Goal: Task Accomplishment & Management: Complete application form

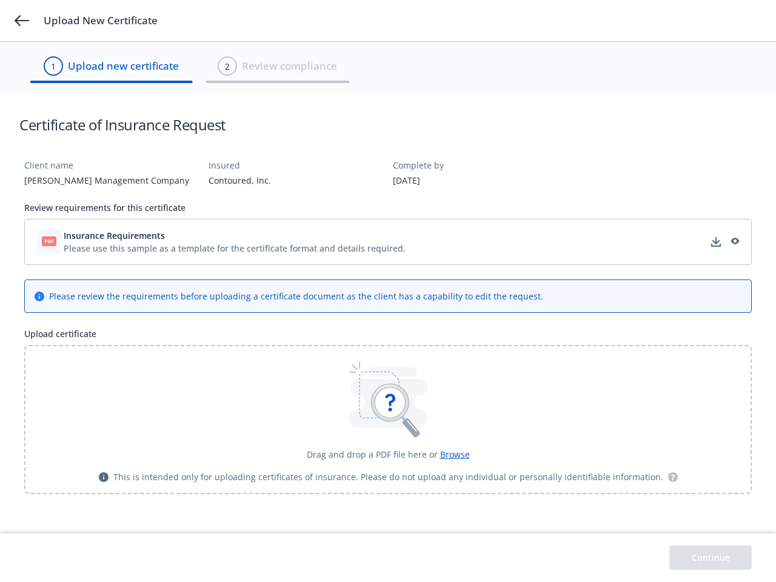
click at [388, 291] on div "Please review the requirements before uploading a certificate document as the c…" at bounding box center [296, 296] width 494 height 13
click at [22, 21] on icon at bounding box center [22, 20] width 15 height 11
click at [388, 242] on div "Please use this sample as a template for the certificate format and details req…" at bounding box center [235, 248] width 342 height 13
click at [234, 235] on div "Insurance Requirements Processing..." at bounding box center [387, 242] width 711 height 30
click at [716, 242] on icon "download" at bounding box center [716, 240] width 8 height 7
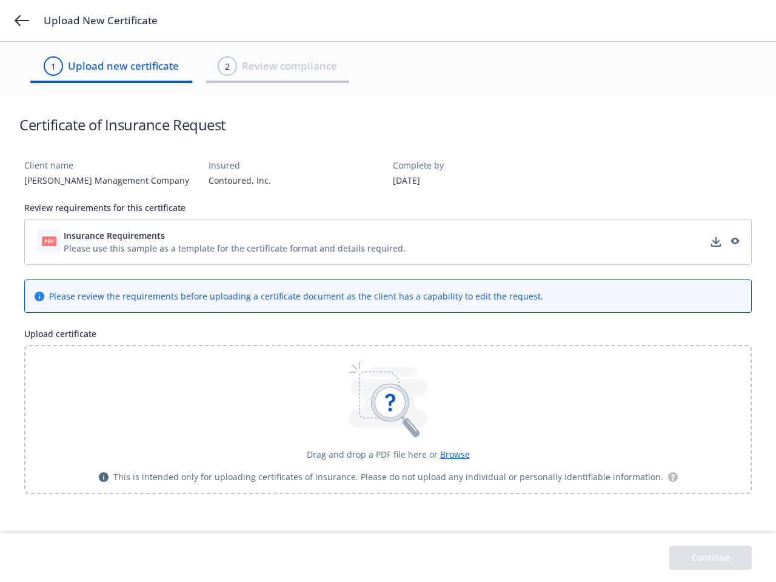
click at [734, 242] on icon "preview" at bounding box center [733, 241] width 11 height 8
click at [388, 419] on icon at bounding box center [390, 403] width 38 height 38
